Goal: Task Accomplishment & Management: Manage account settings

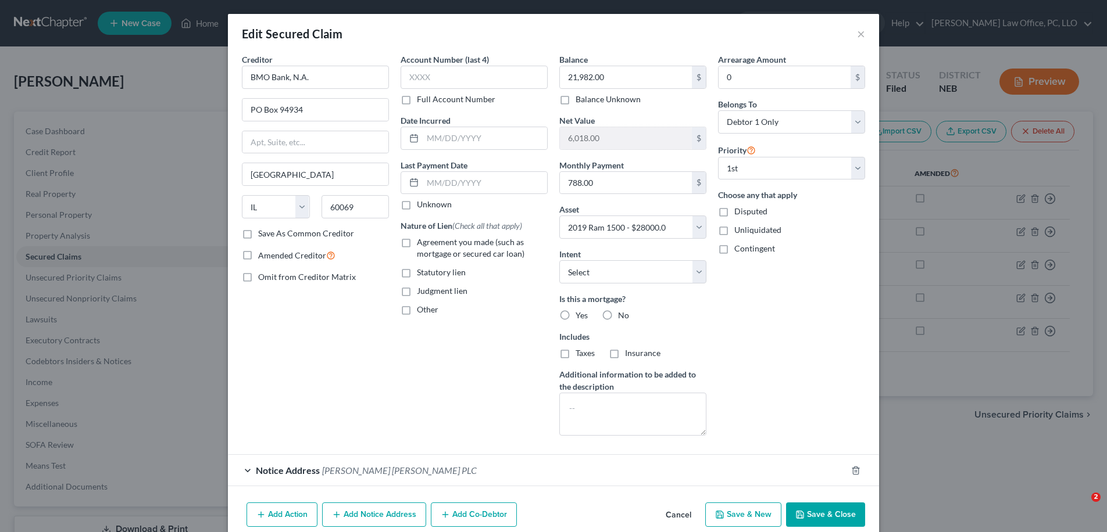
select select "14"
select select "6"
select select "0"
click at [862, 38] on div "Edit Secured Claim ×" at bounding box center [553, 34] width 651 height 40
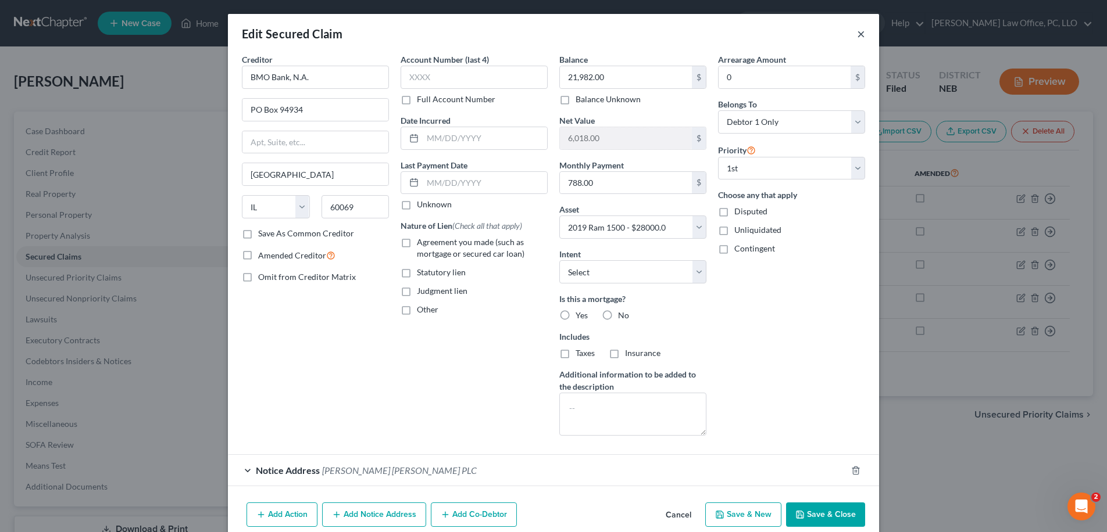
click at [860, 36] on button "×" at bounding box center [861, 34] width 8 height 14
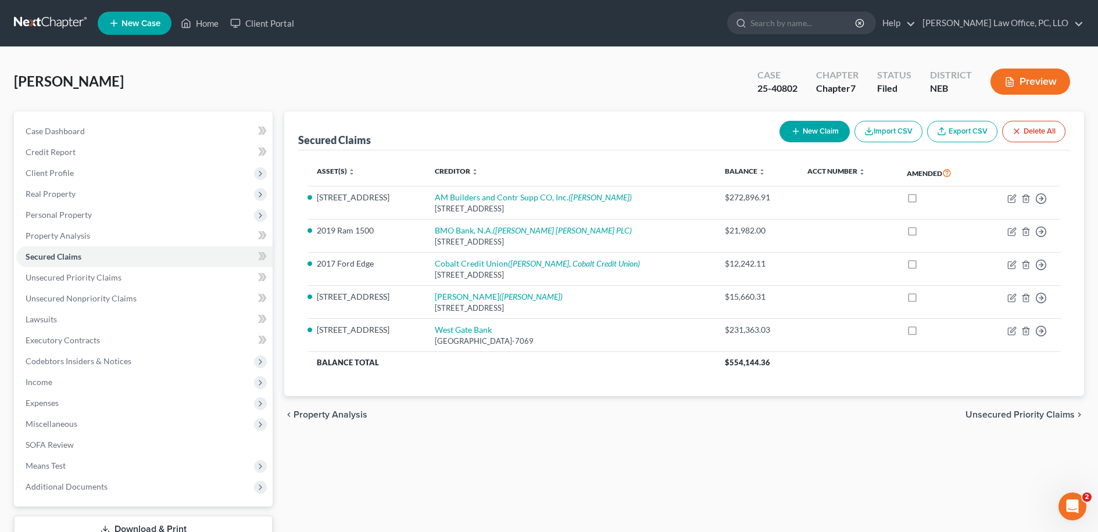
click at [1077, 34] on ul "New Case Home Client Portal - No Result - See all results Or Press Enter... Hel…" at bounding box center [591, 23] width 986 height 30
click at [1076, 23] on link "[PERSON_NAME] Law Office, PC, LLO" at bounding box center [999, 23] width 167 height 21
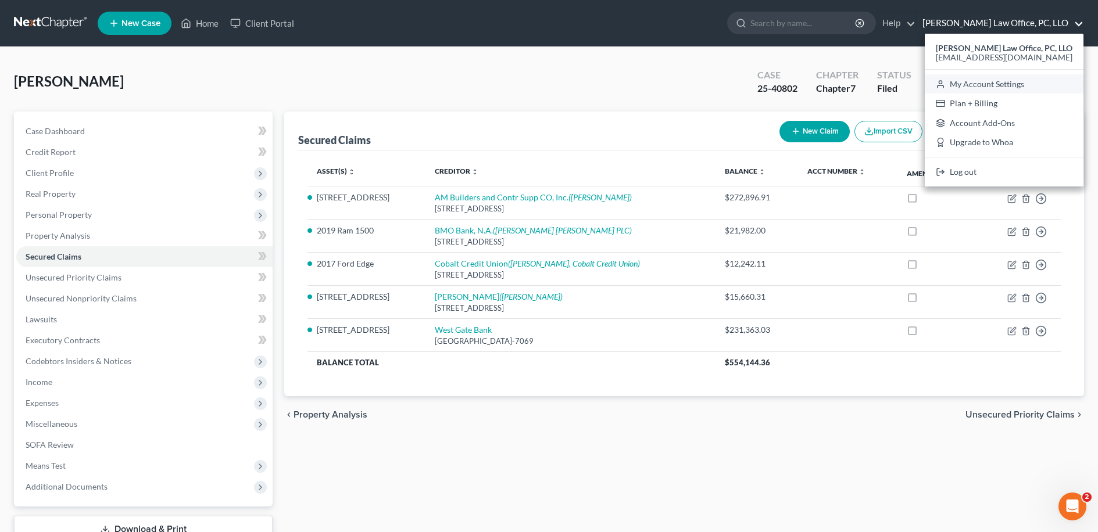
click at [1004, 83] on link "My Account Settings" at bounding box center [1004, 84] width 159 height 20
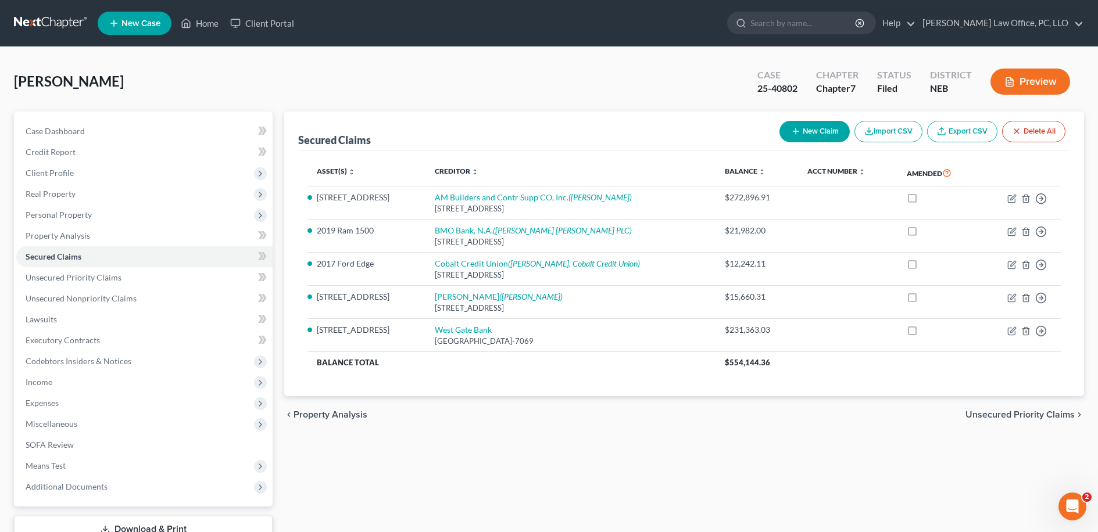
select select "48"
select select "23"
select select "30"
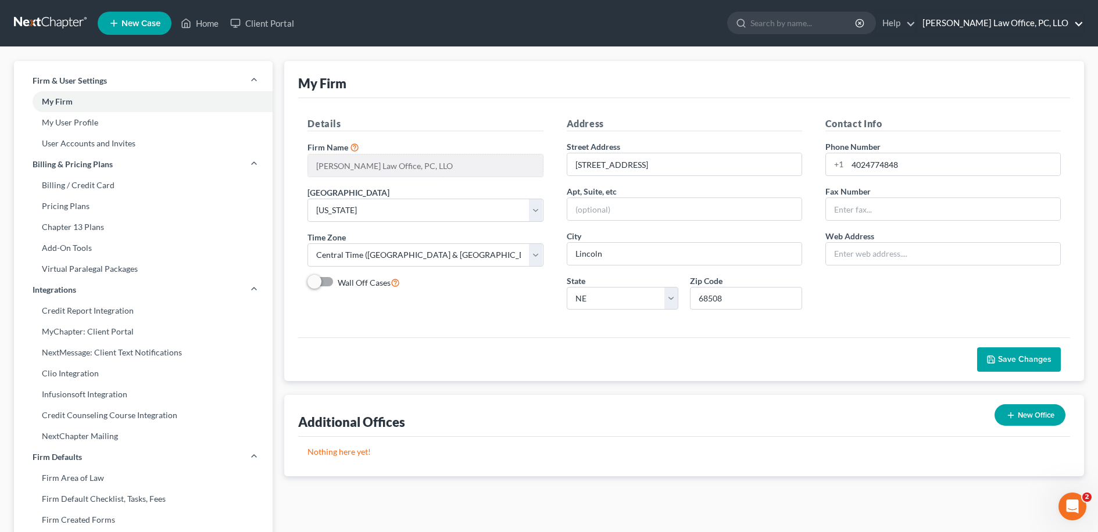
click at [1078, 26] on link "[PERSON_NAME] Law Office, PC, LLO" at bounding box center [999, 23] width 167 height 21
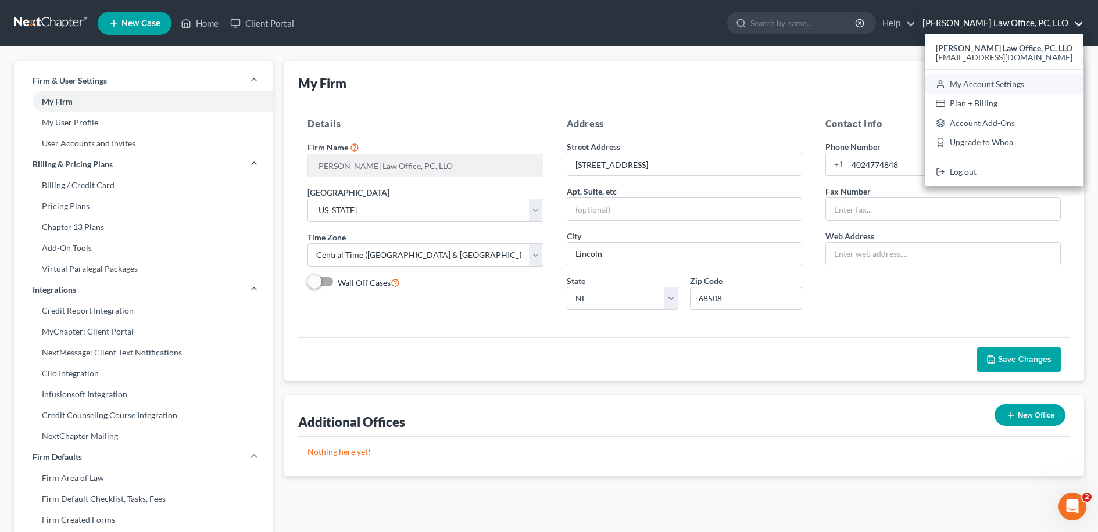
click at [1016, 88] on link "My Account Settings" at bounding box center [1004, 84] width 159 height 20
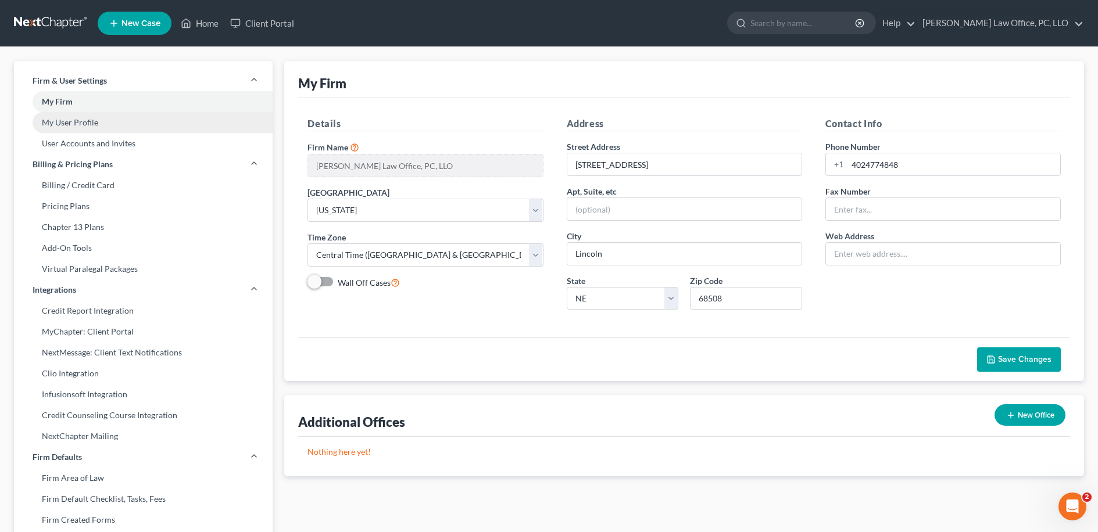
click at [131, 131] on link "My User Profile" at bounding box center [143, 122] width 259 height 21
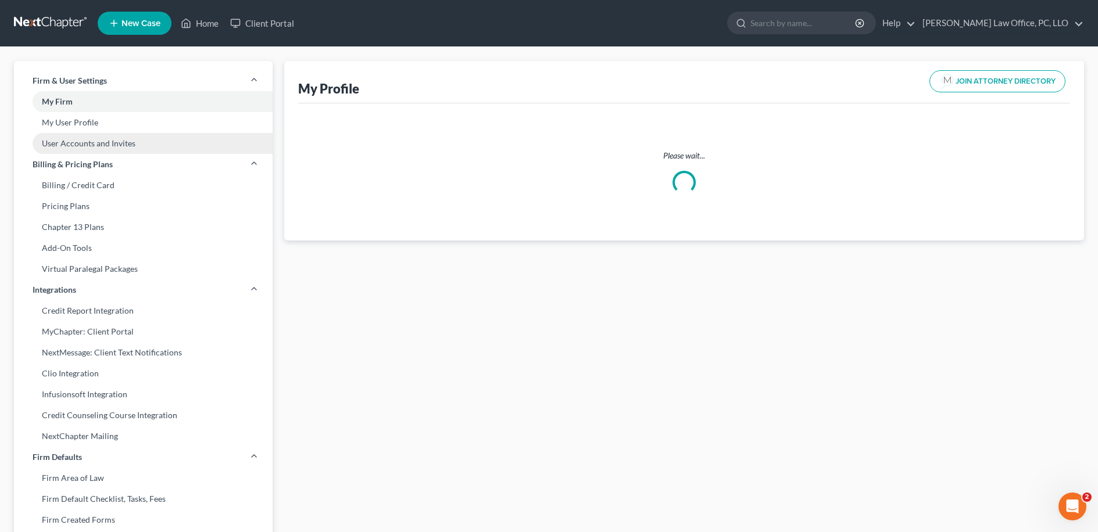
select select "30"
select select "48"
select select "attorney"
select select "2"
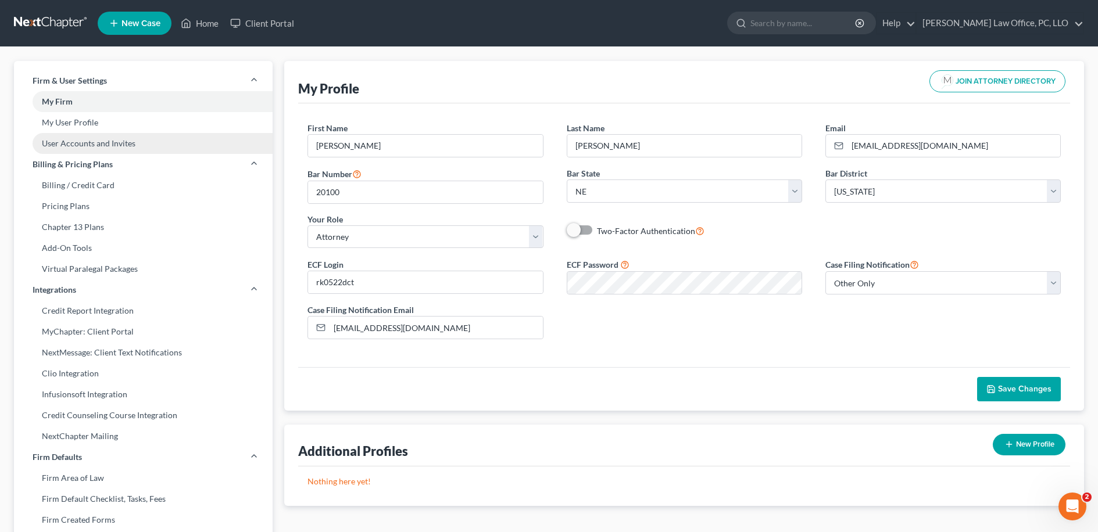
click at [130, 146] on link "User Accounts and Invites" at bounding box center [143, 143] width 259 height 21
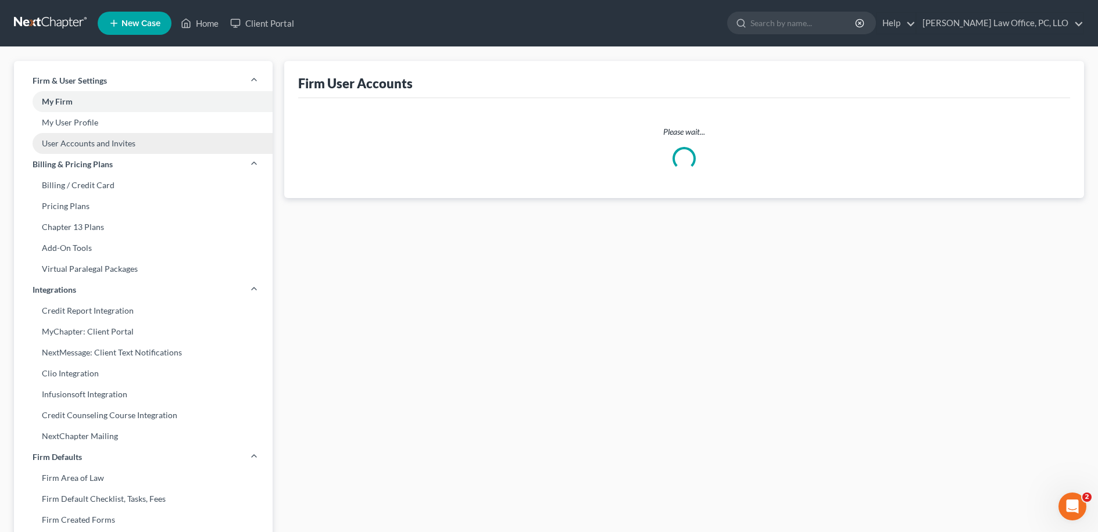
select select "0"
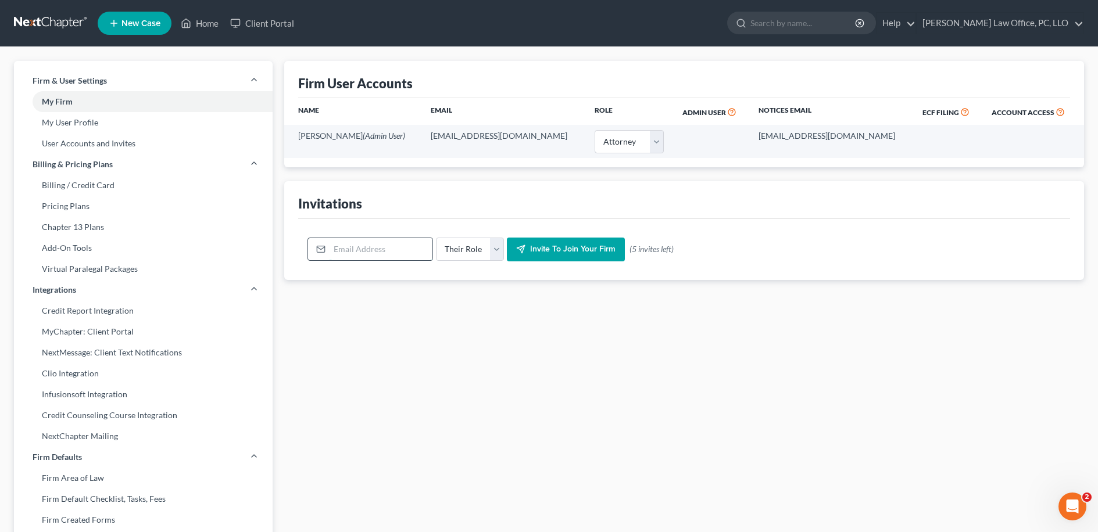
click at [368, 256] on input "email" at bounding box center [381, 249] width 103 height 22
drag, startPoint x: 757, startPoint y: 286, endPoint x: 733, endPoint y: 287, distance: 23.8
click at [757, 287] on div "Firm User Accounts Name Email Role Admin User Notices Email ECF Filing Account …" at bounding box center [683, 443] width 811 height 765
click at [489, 249] on select "Their Role Attorney Paralegal Assistant" at bounding box center [470, 249] width 68 height 23
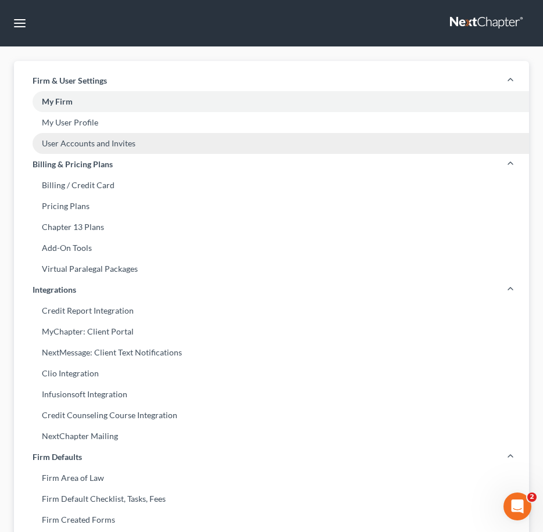
click at [109, 146] on link "User Accounts and Invites" at bounding box center [271, 143] width 515 height 21
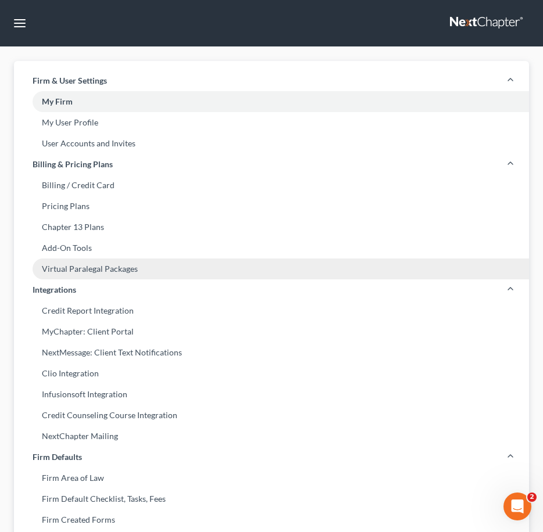
click at [120, 271] on link "Virtual Paralegal Packages" at bounding box center [271, 269] width 515 height 21
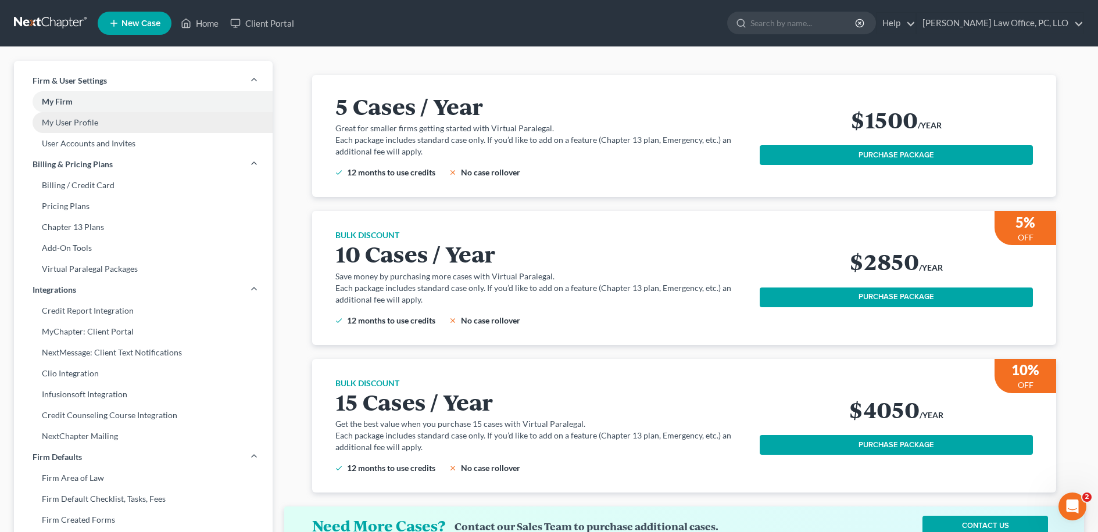
click at [99, 116] on link "My User Profile" at bounding box center [143, 122] width 259 height 21
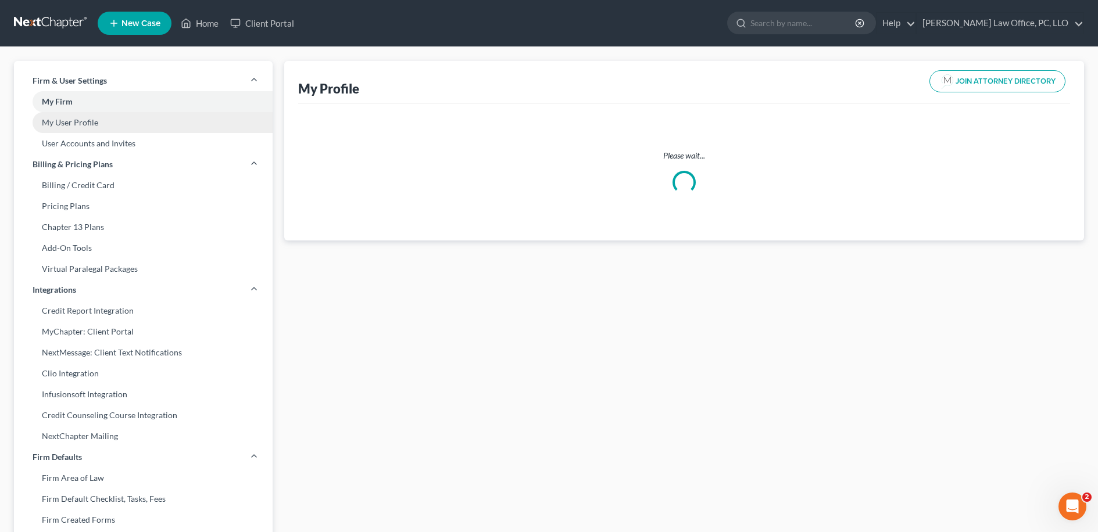
select select "30"
select select "48"
select select "attorney"
select select "2"
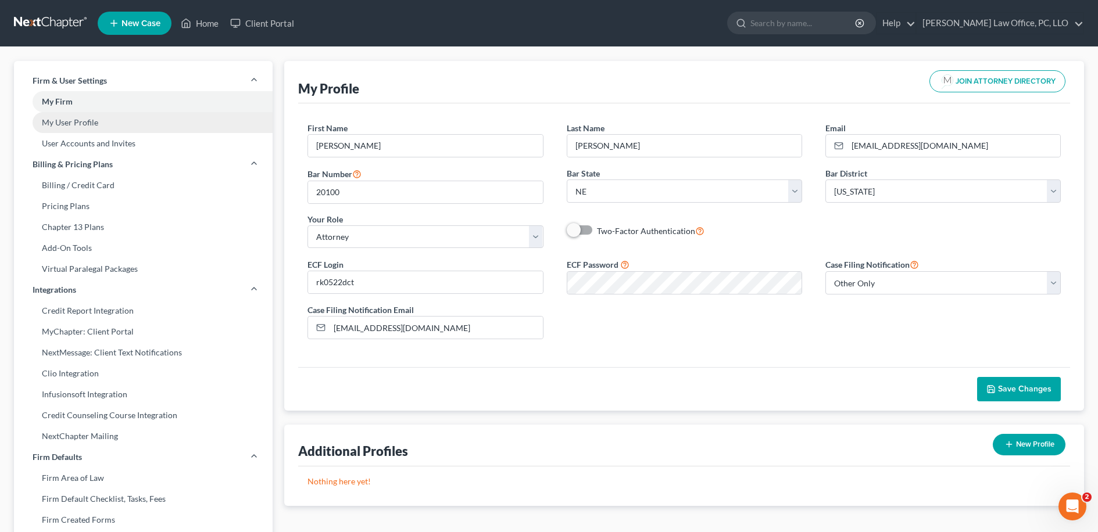
click at [147, 128] on link "My User Profile" at bounding box center [143, 122] width 259 height 21
click at [142, 143] on link "User Accounts and Invites" at bounding box center [143, 143] width 259 height 21
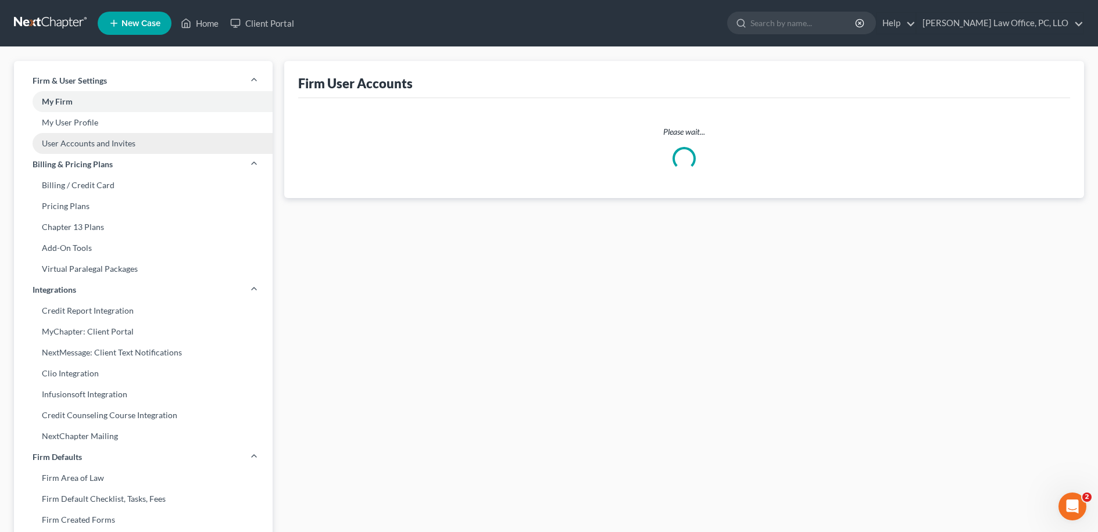
select select "0"
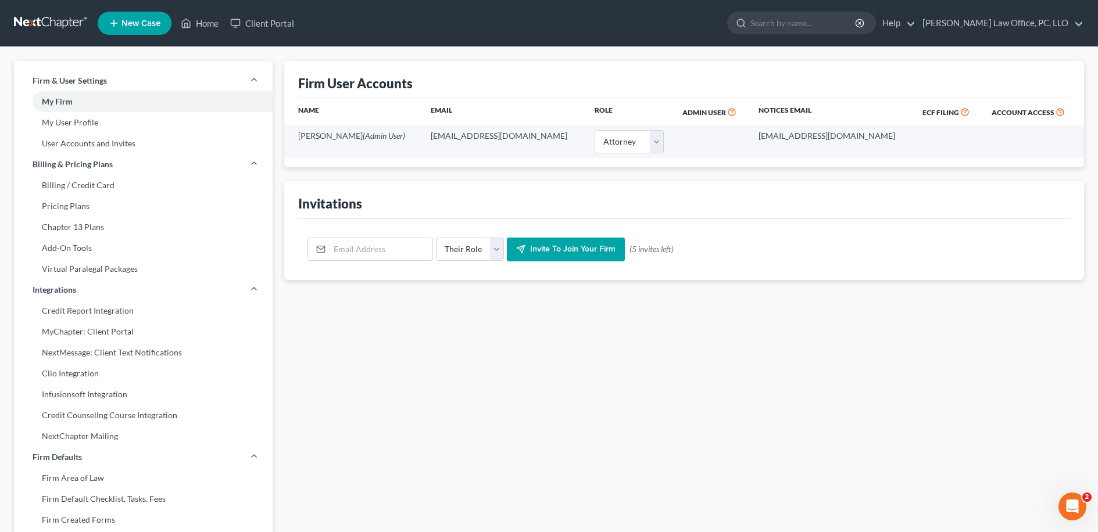
click at [403, 334] on div "Firm User Accounts Name Email Role Admin User Notices Email ECF Filing Account …" at bounding box center [683, 443] width 811 height 765
click at [381, 234] on div "Their Role Attorney Paralegal Assistant Invite to join your firm (5 invites lef…" at bounding box center [684, 250] width 772 height 62
click at [383, 243] on input "email" at bounding box center [381, 249] width 103 height 22
type input "[PERSON_NAME][EMAIL_ADDRESS][DOMAIN_NAME]"
click at [820, 364] on div "Firm User Accounts Name Email Role Admin User Notices Email ECF Filing Account …" at bounding box center [683, 443] width 811 height 765
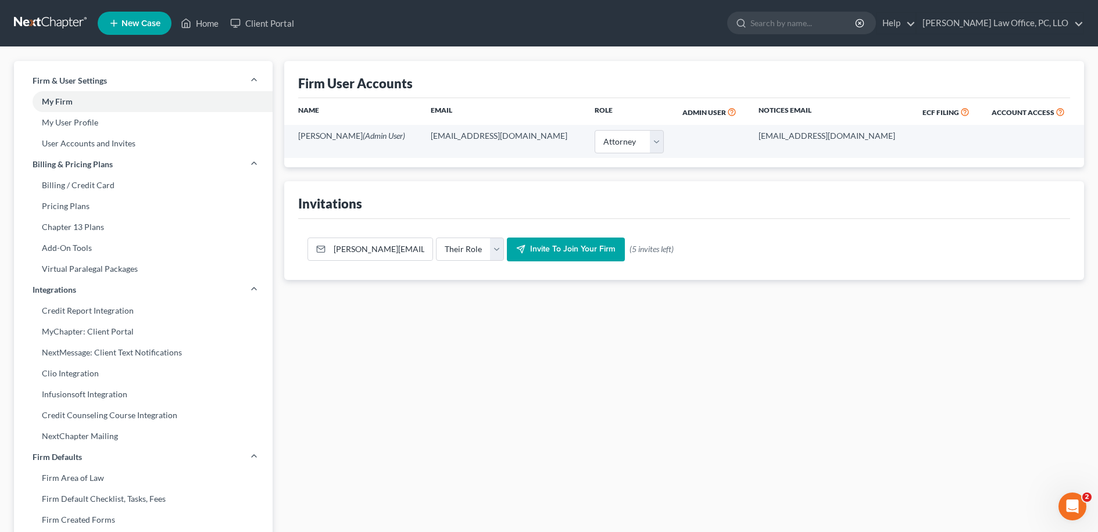
click at [775, 380] on div "Firm User Accounts Name Email Role Admin User Notices Email ECF Filing Account …" at bounding box center [683, 443] width 811 height 765
click at [492, 247] on select "Their Role Attorney Paralegal Assistant" at bounding box center [470, 249] width 68 height 23
click at [560, 253] on span "Invite to join your firm" at bounding box center [572, 250] width 85 height 10
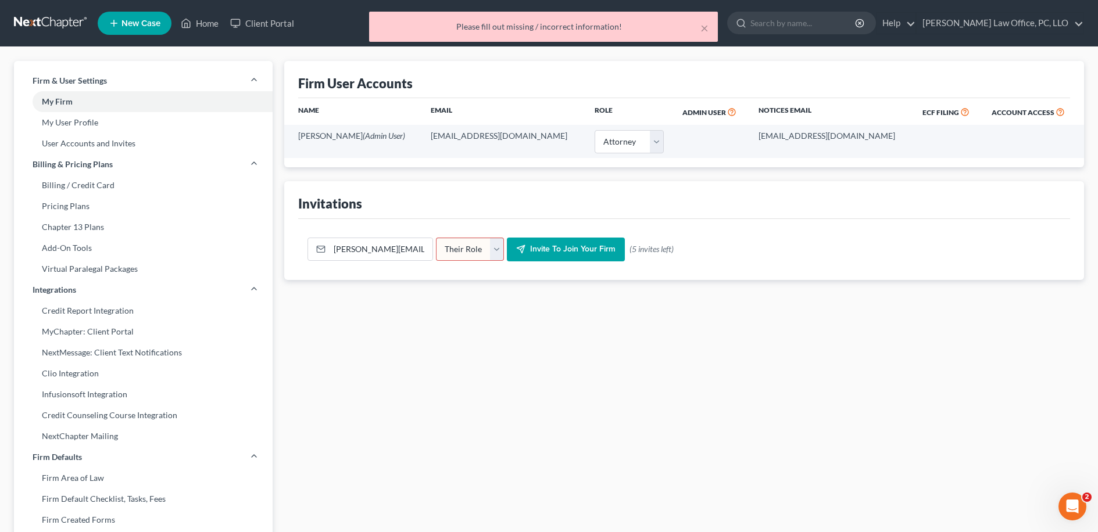
click at [487, 244] on select "Their Role Attorney Paralegal Assistant" at bounding box center [470, 249] width 68 height 23
select select "assistant"
click at [436, 238] on select "Their Role Attorney Paralegal Assistant" at bounding box center [470, 249] width 68 height 23
click at [482, 292] on div "Firm User Accounts Name Email Role Admin User Notices Email ECF Filing Account …" at bounding box center [683, 443] width 811 height 765
click at [555, 247] on span "Invite to join your firm" at bounding box center [572, 250] width 85 height 10
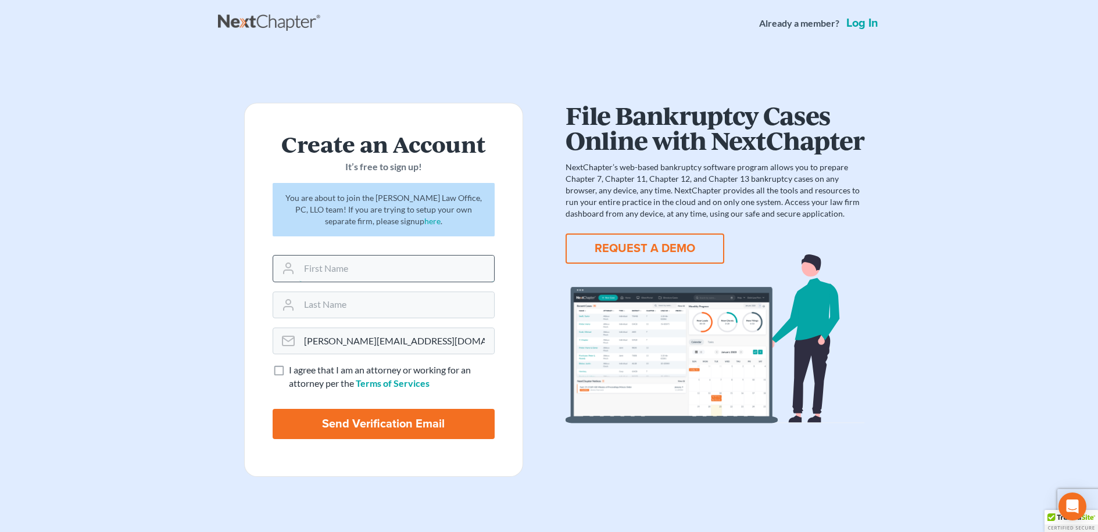
click at [416, 271] on input "text" at bounding box center [396, 269] width 195 height 26
type input "[PERSON_NAME]"
click at [307, 304] on input "text" at bounding box center [396, 305] width 195 height 26
type input "[PERSON_NAME]"
click at [264, 295] on form "Create an Account It’s free to sign up! You are about to join the David P. Kyke…" at bounding box center [383, 290] width 279 height 374
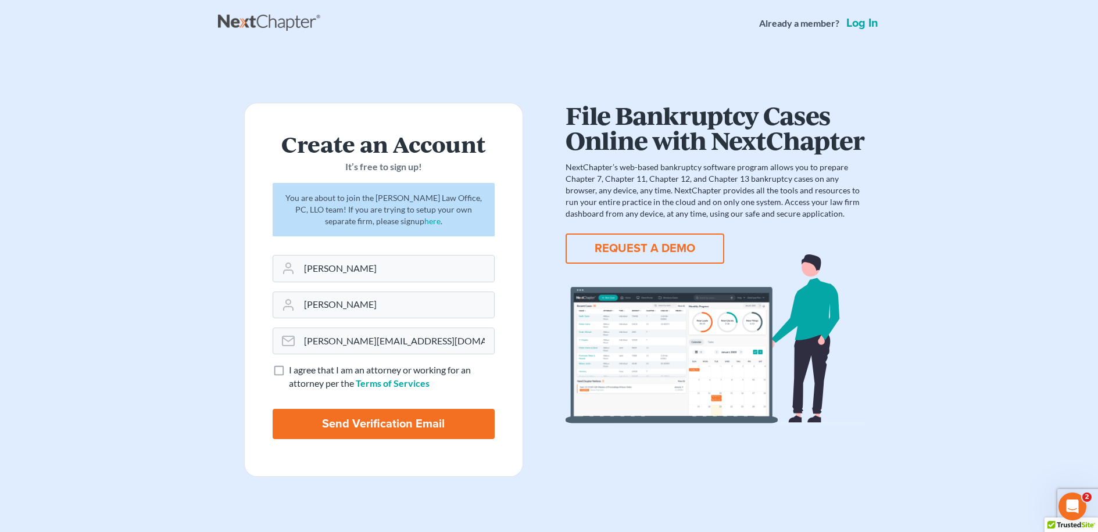
click at [289, 371] on label "I agree that I am an attorney or working for an attorney per the Terms of Servi…" at bounding box center [392, 377] width 206 height 27
click at [293, 371] on input "I agree that I am an attorney or working for an attorney per the Terms of Servi…" at bounding box center [297, 368] width 8 height 8
checkbox input "true"
click at [301, 424] on input "Send Verification Email" at bounding box center [384, 424] width 222 height 30
type input "Thinking..."
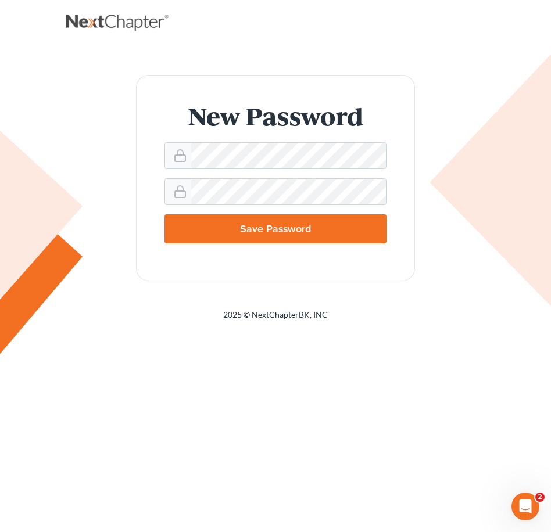
click at [229, 112] on h1 "New Password" at bounding box center [275, 115] width 222 height 25
drag, startPoint x: 167, startPoint y: 262, endPoint x: 176, endPoint y: 257, distance: 10.7
click at [167, 262] on form "New Password Save Password" at bounding box center [275, 178] width 279 height 206
click at [224, 230] on input "Save Password" at bounding box center [275, 228] width 222 height 29
type input "Thinking..."
